Goal: Task Accomplishment & Management: Use online tool/utility

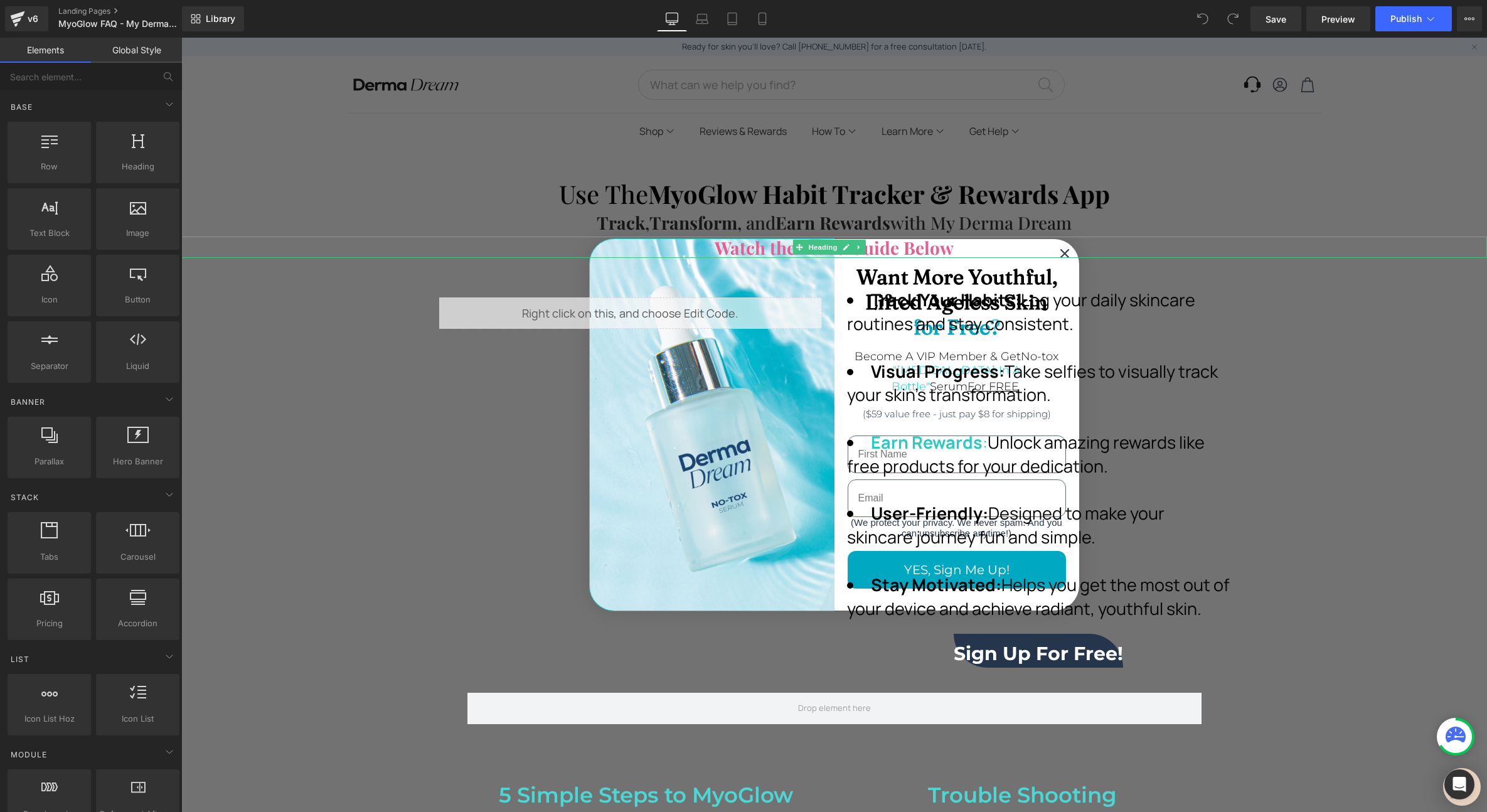
click at [1055, 246] on h1 "Watch the Video Guide Below" at bounding box center [834, 248] width 1305 height 22
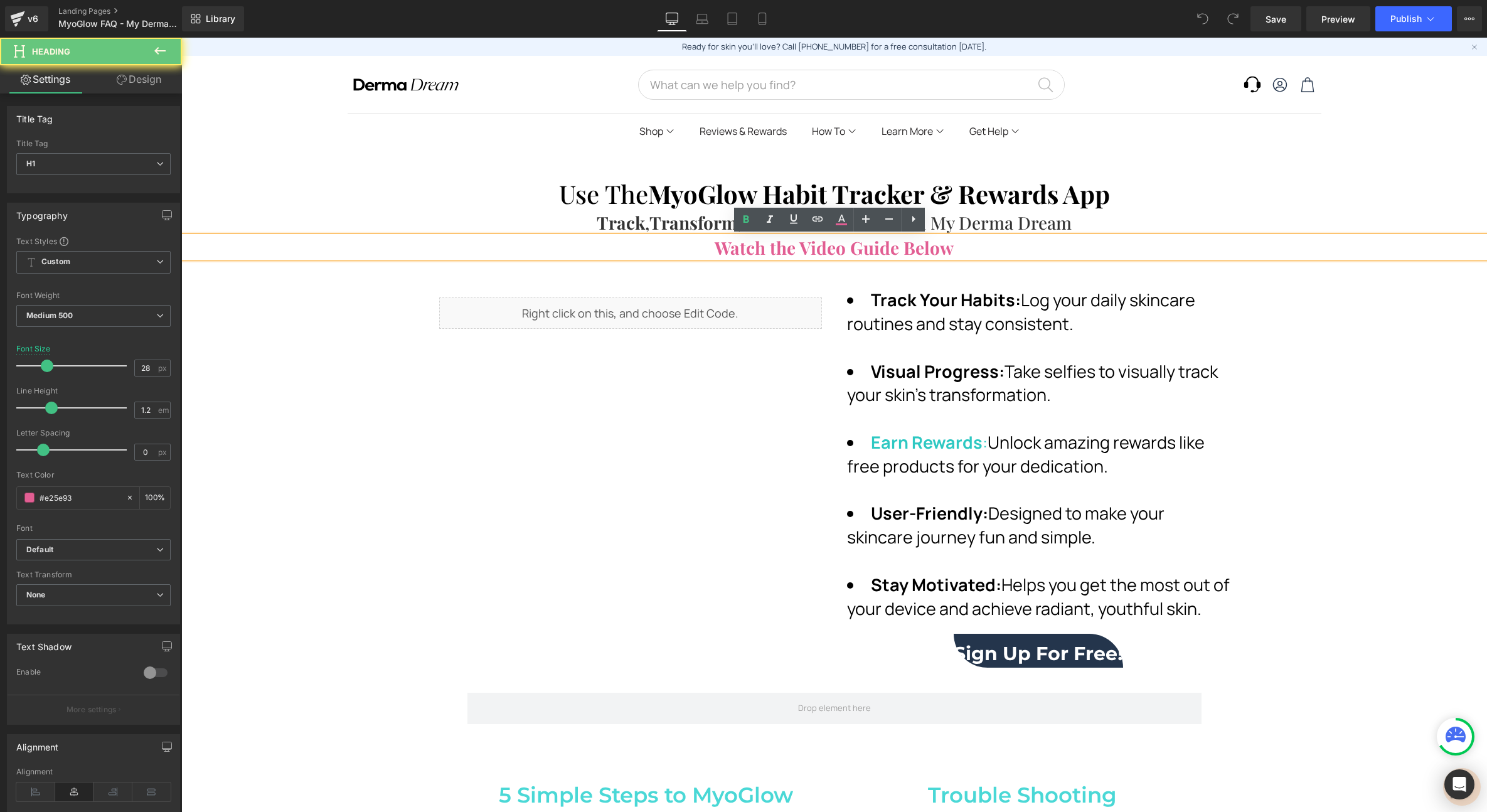
click at [1057, 254] on h1 "Watch the Video Guide Below" at bounding box center [834, 248] width 1305 height 22
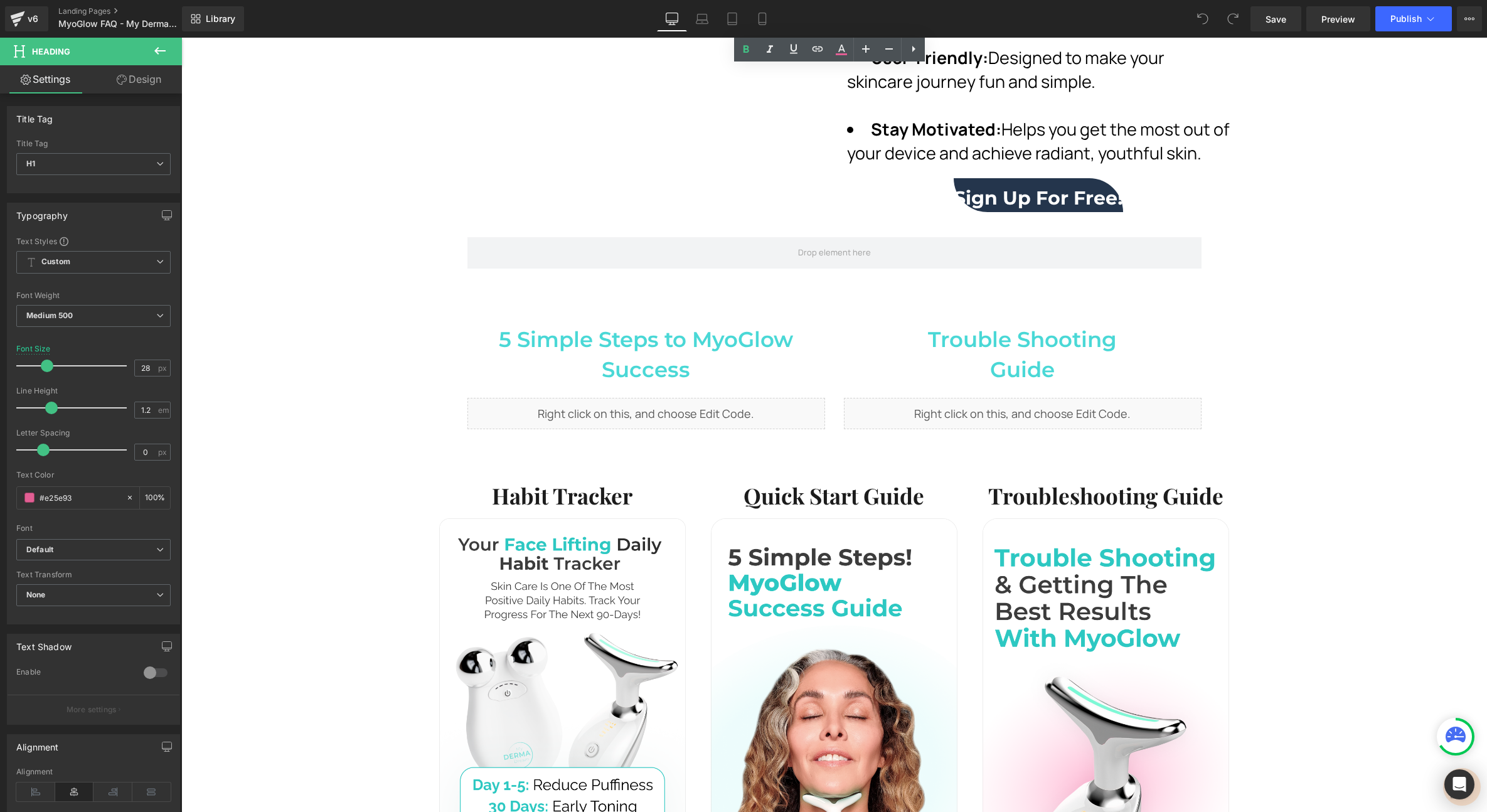
scroll to position [424, 0]
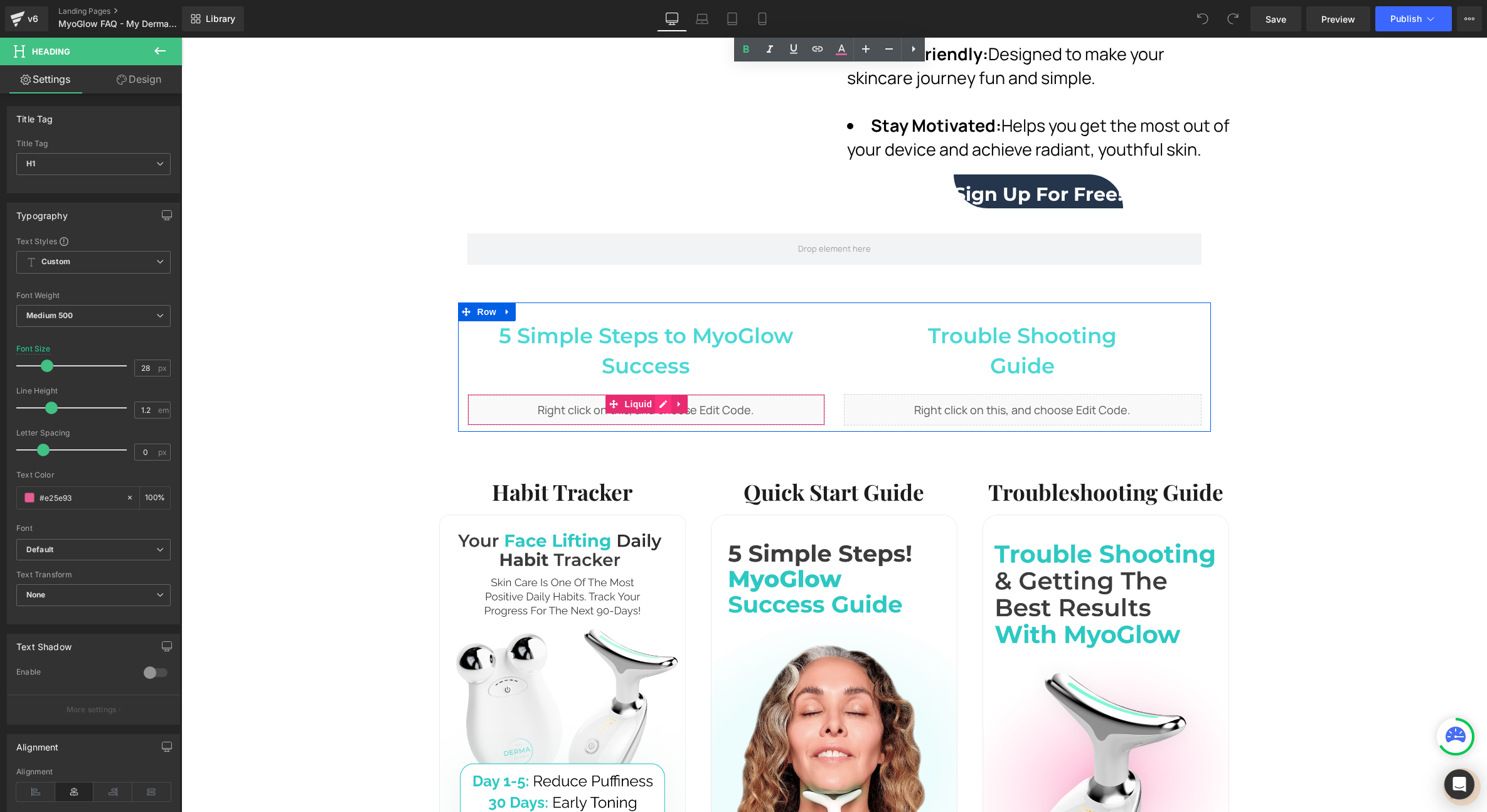
click at [656, 402] on div "Liquid" at bounding box center [646, 409] width 357 height 31
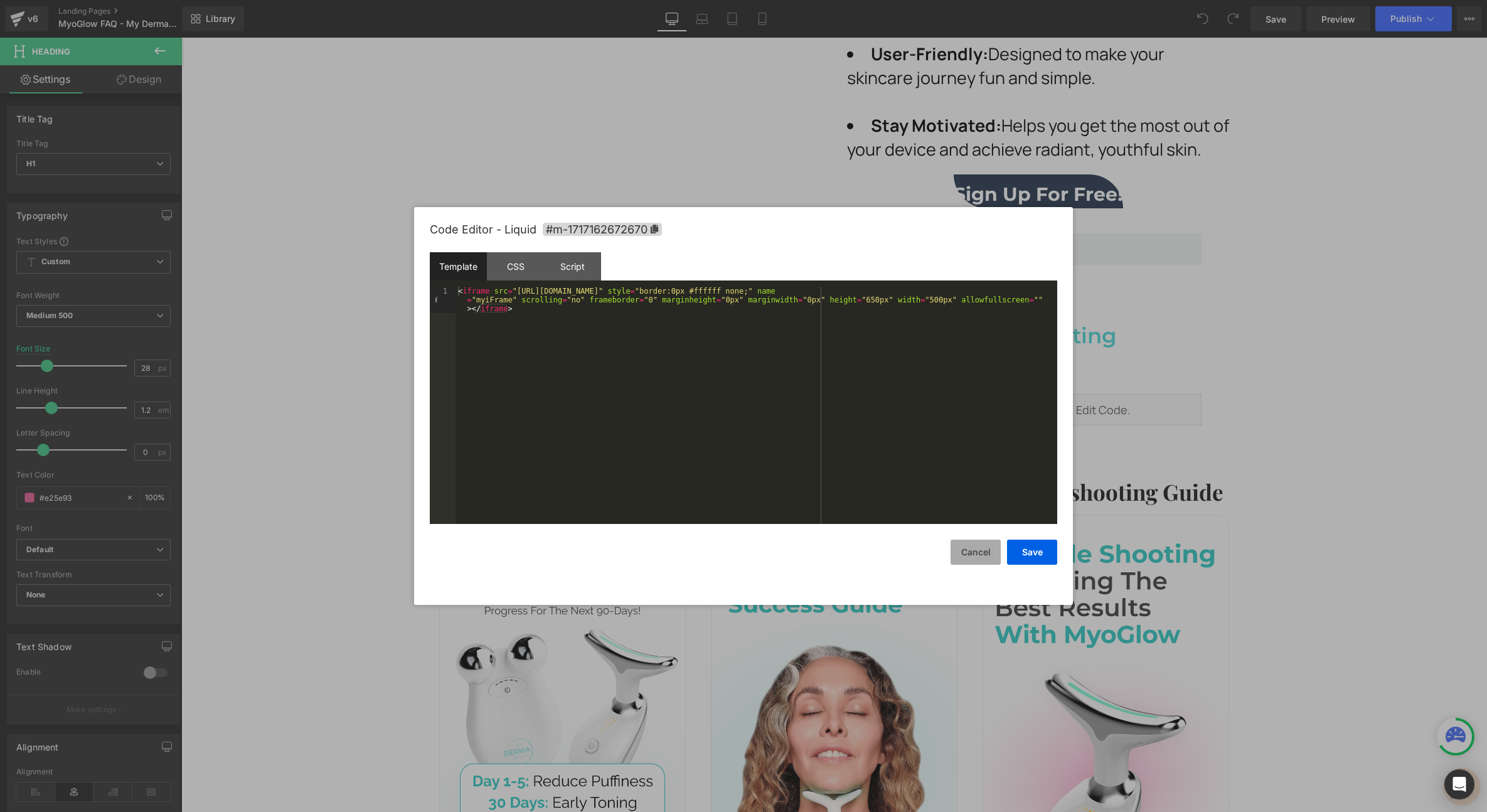
click at [972, 560] on button "Cancel" at bounding box center [975, 552] width 50 height 26
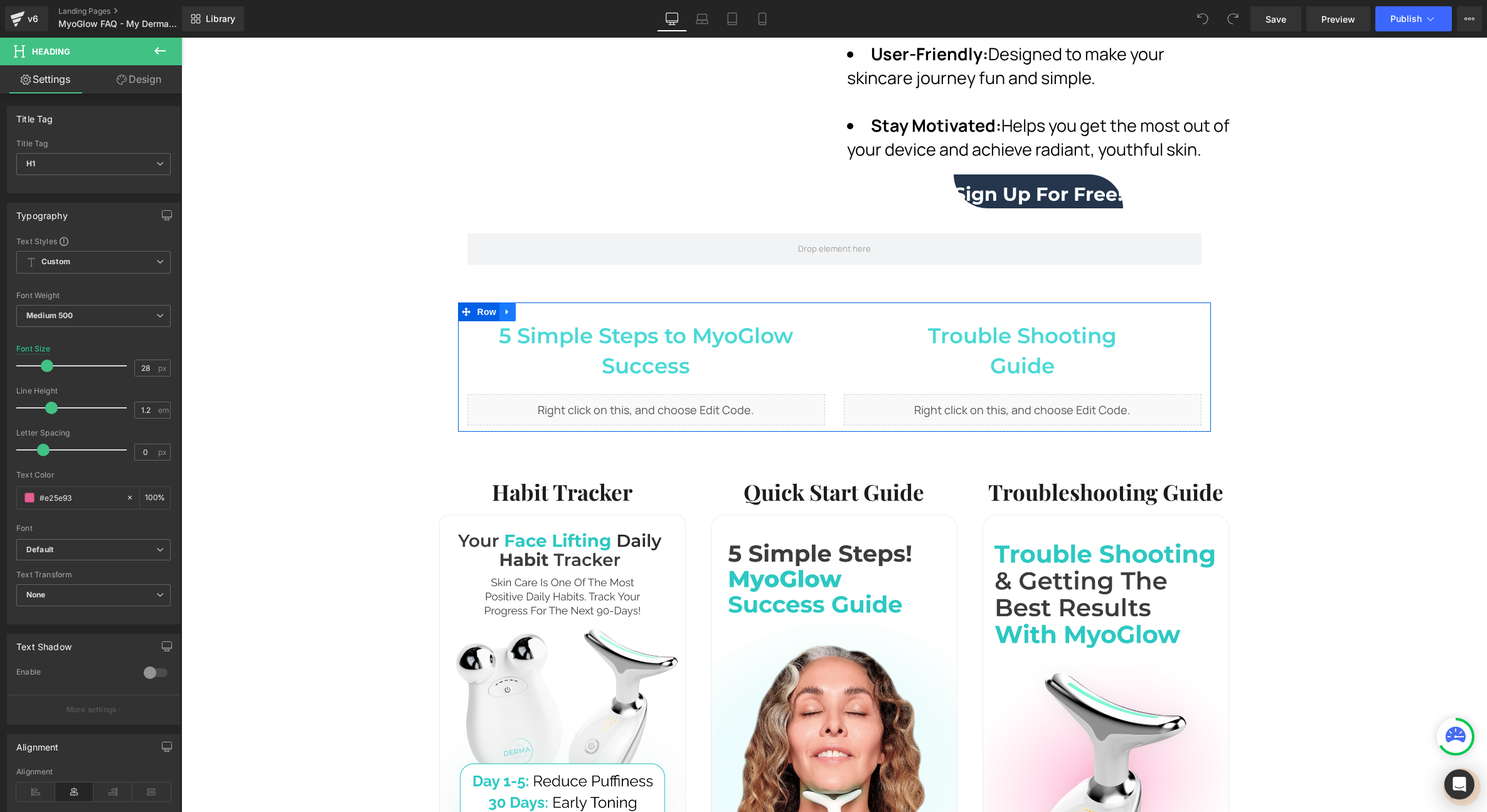
click at [510, 311] on link at bounding box center [507, 312] width 16 height 19
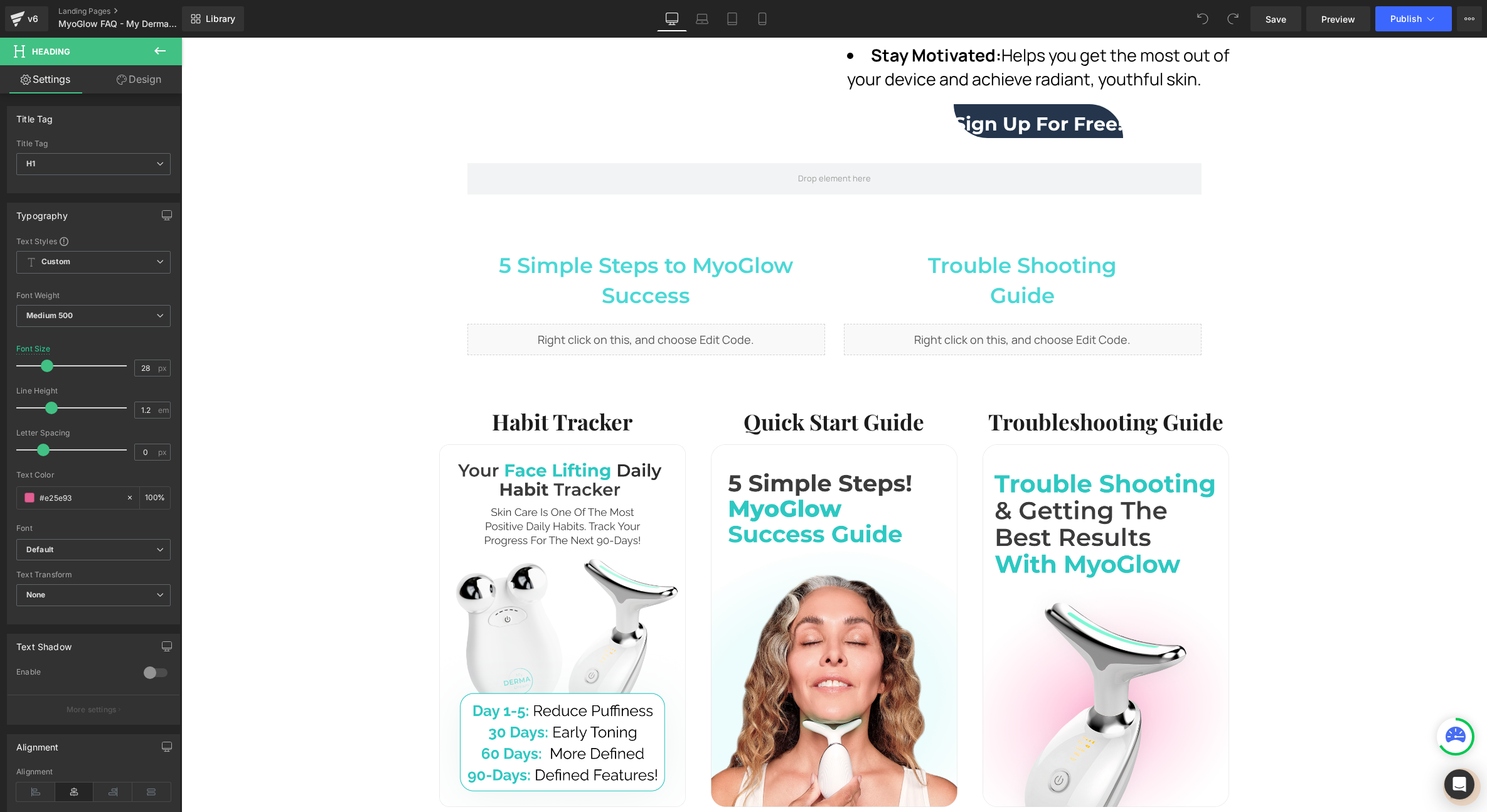
scroll to position [453, 0]
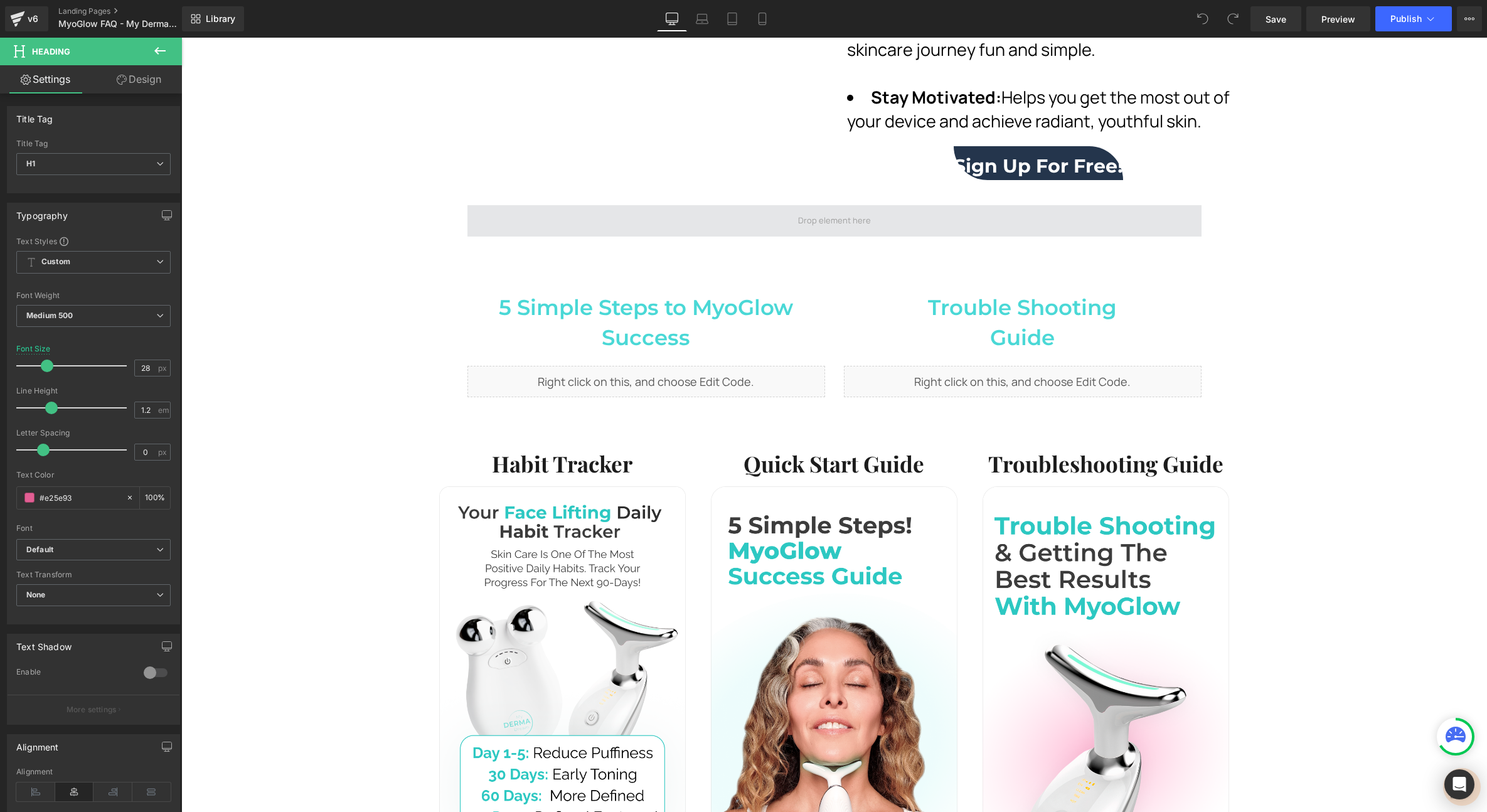
click at [543, 236] on span at bounding box center [834, 220] width 735 height 31
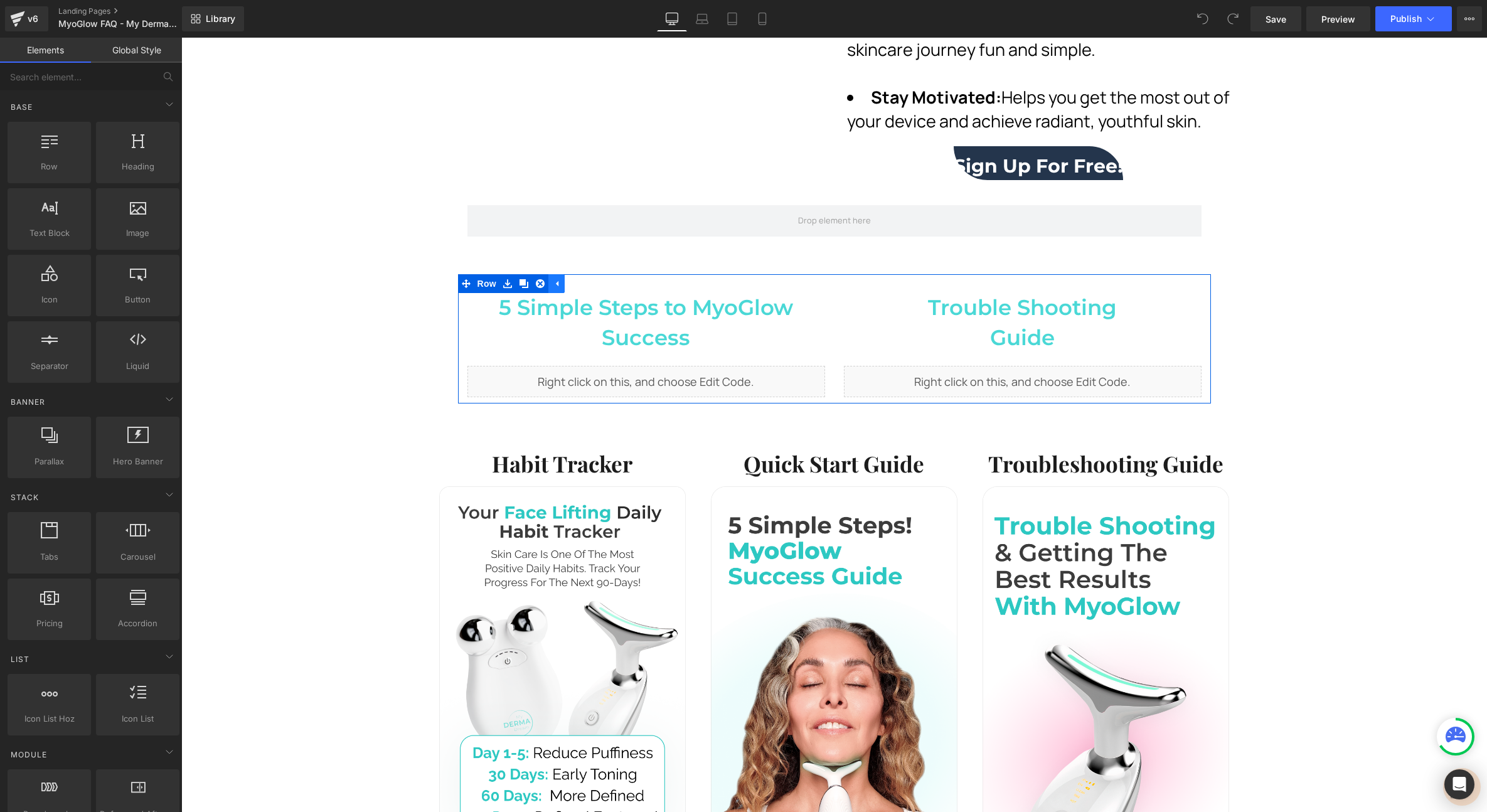
click at [557, 285] on link at bounding box center [556, 284] width 16 height 19
click at [506, 281] on icon at bounding box center [507, 284] width 9 height 9
click at [536, 283] on icon at bounding box center [540, 283] width 9 height 9
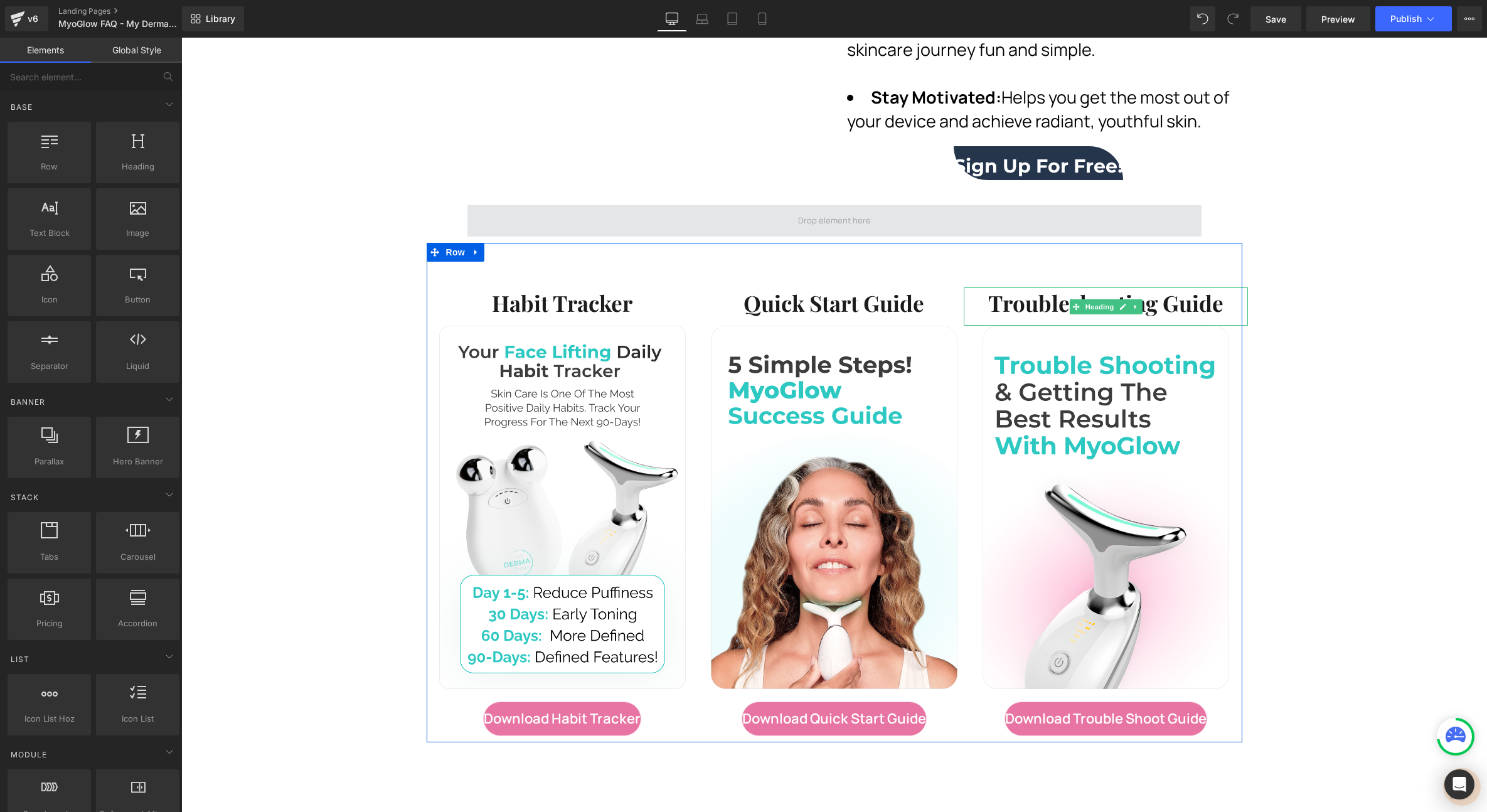
scroll to position [354, 0]
